Goal: Navigation & Orientation: Understand site structure

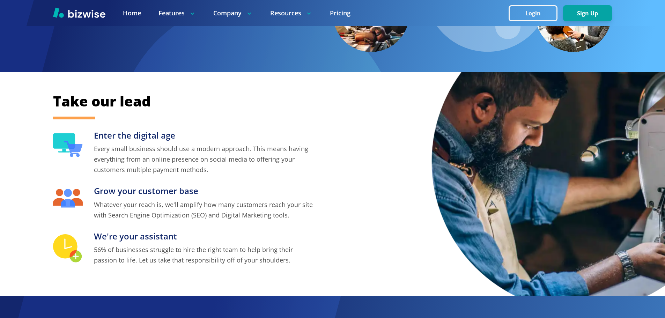
scroll to position [209, 0]
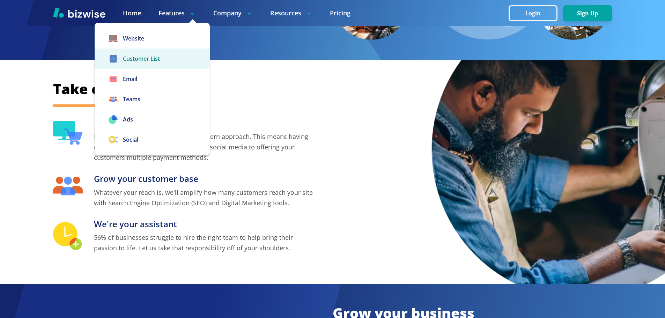
click at [150, 56] on link "Customer List" at bounding box center [152, 59] width 115 height 20
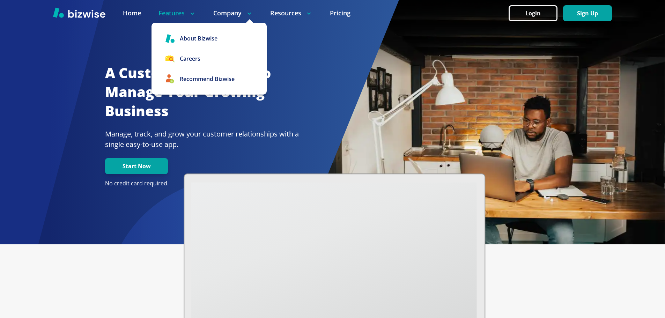
click at [231, 14] on p "Company" at bounding box center [232, 13] width 39 height 9
click at [212, 37] on link "About Bizwise" at bounding box center [208, 38] width 115 height 20
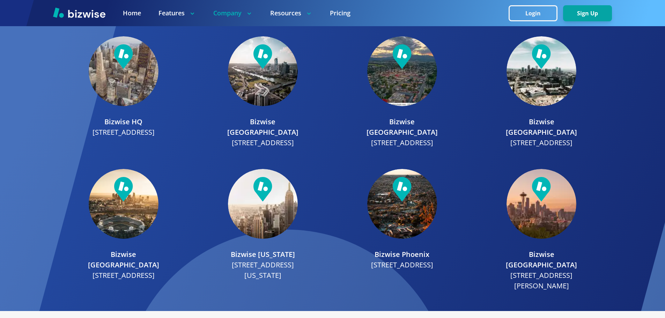
scroll to position [873, 0]
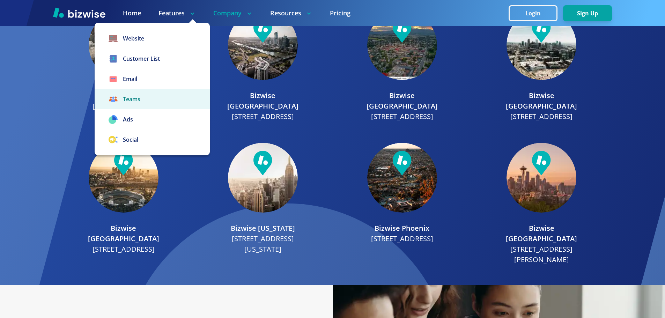
click at [140, 104] on link "Teams" at bounding box center [152, 99] width 115 height 20
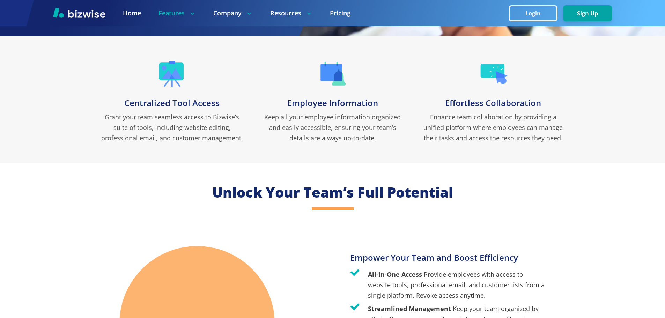
scroll to position [209, 0]
